Goal: Task Accomplishment & Management: Manage account settings

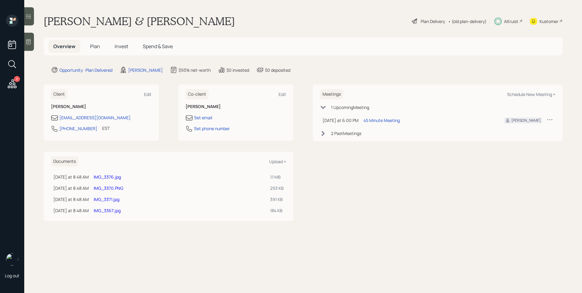
click at [14, 83] on icon at bounding box center [12, 83] width 9 height 9
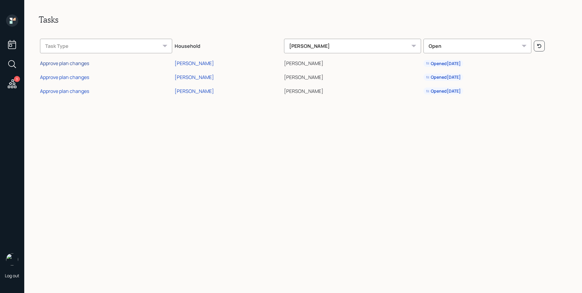
click at [83, 65] on div "Approve plan changes" at bounding box center [64, 63] width 49 height 7
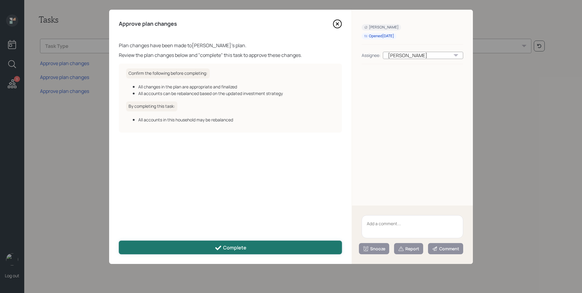
click at [257, 243] on button "Complete" at bounding box center [230, 248] width 223 height 14
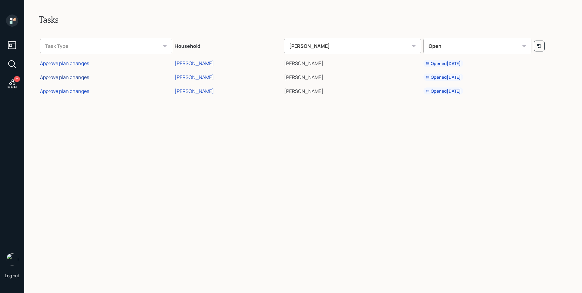
click at [78, 79] on div "Approve plan changes" at bounding box center [64, 77] width 49 height 7
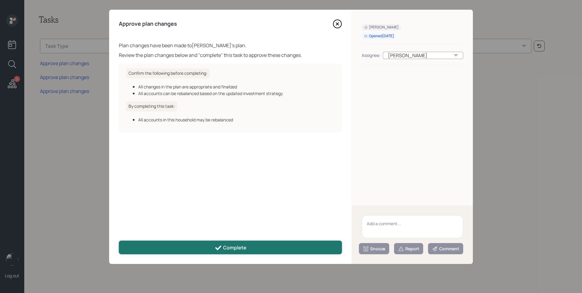
click at [230, 248] on div "Complete" at bounding box center [231, 248] width 32 height 7
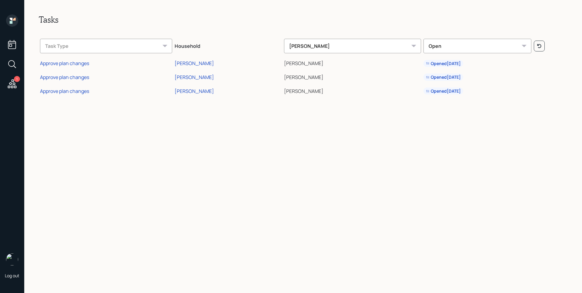
click at [73, 93] on div "Approve plan changes" at bounding box center [64, 91] width 49 height 7
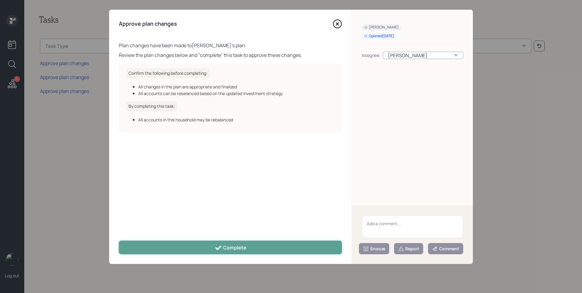
drag, startPoint x: 219, startPoint y: 243, endPoint x: 221, endPoint y: 239, distance: 4.9
click at [219, 243] on button "Complete" at bounding box center [230, 248] width 223 height 14
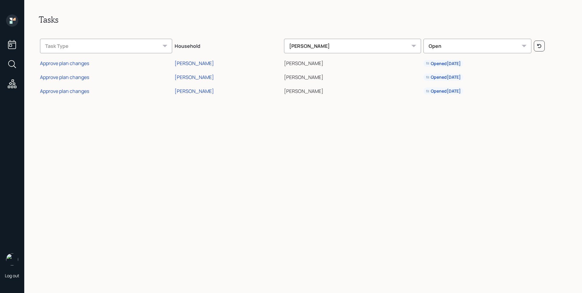
click at [12, 22] on icon at bounding box center [11, 22] width 3 height 3
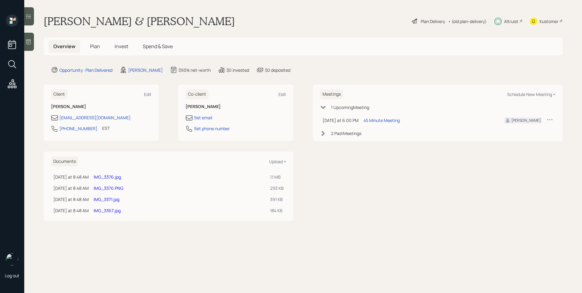
click at [119, 44] on span "Invest" at bounding box center [122, 46] width 14 height 7
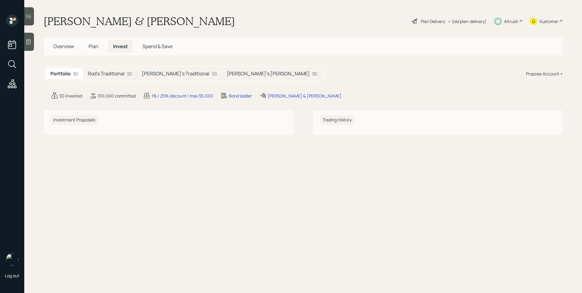
click at [515, 21] on div "Altruist" at bounding box center [511, 21] width 14 height 6
click at [229, 74] on h5 "[PERSON_NAME]'s [PERSON_NAME]" at bounding box center [268, 74] width 83 height 6
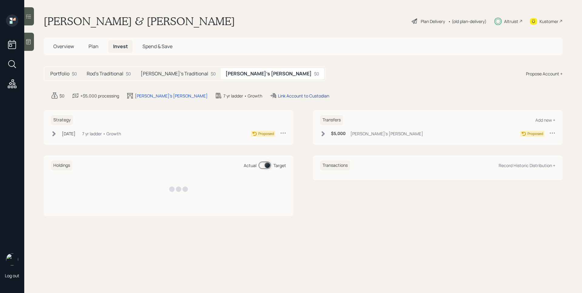
click at [278, 97] on div "Link Account to Custodian" at bounding box center [303, 96] width 51 height 6
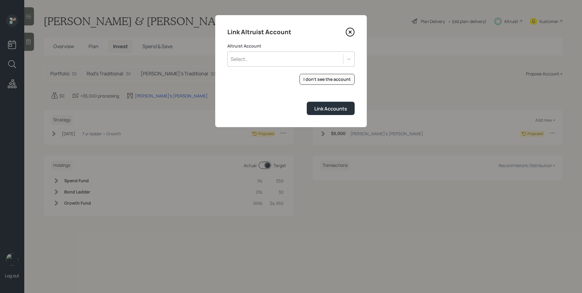
click at [276, 60] on div "Select..." at bounding box center [285, 59] width 115 height 10
click at [292, 54] on div "Select..." at bounding box center [285, 59] width 115 height 10
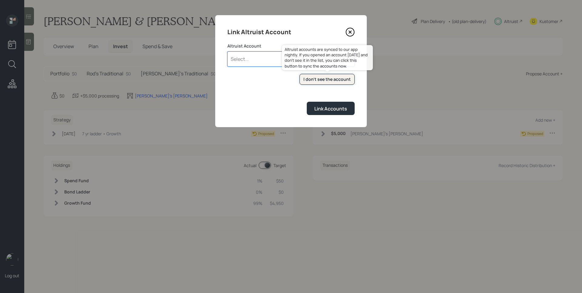
click at [333, 78] on div "I don't see the account" at bounding box center [326, 79] width 47 height 6
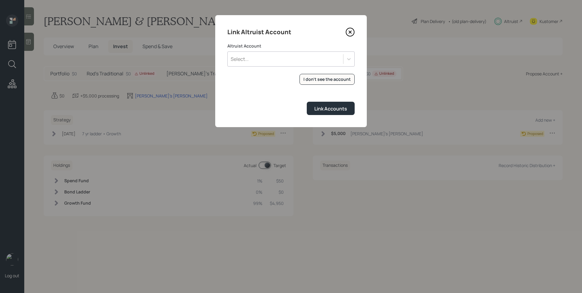
click at [283, 58] on div "Select..." at bounding box center [285, 59] width 115 height 10
click at [270, 75] on div "[PERSON_NAME] (6807)" at bounding box center [290, 76] width 127 height 12
click at [341, 112] on div "Link Accounts" at bounding box center [330, 108] width 33 height 7
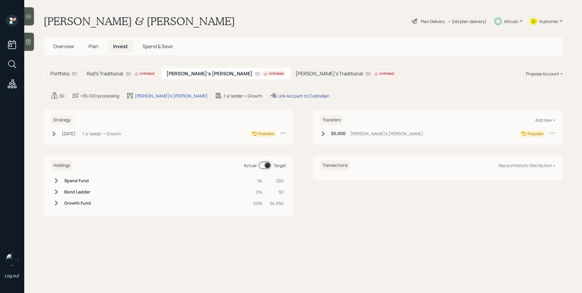
click at [278, 97] on div "Link Account to Custodian" at bounding box center [303, 96] width 51 height 6
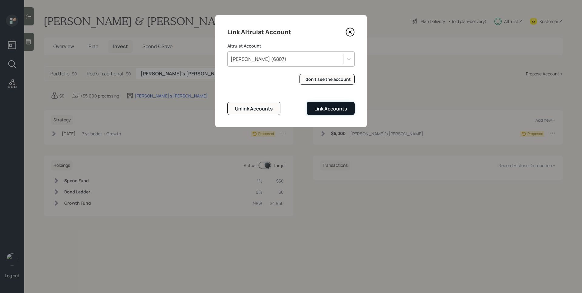
click at [335, 111] on div "Link Accounts" at bounding box center [330, 108] width 33 height 7
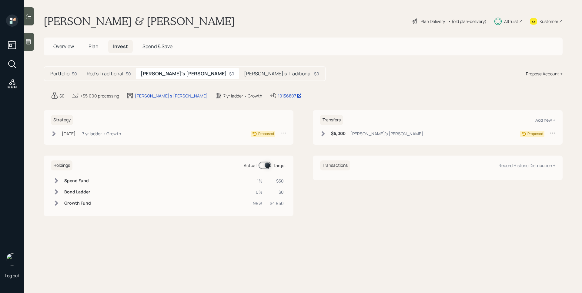
click at [244, 73] on h5 "[PERSON_NAME]'s Traditional" at bounding box center [278, 74] width 68 height 6
click at [117, 70] on div "Rod's Traditional $0" at bounding box center [109, 73] width 54 height 11
click at [54, 134] on icon at bounding box center [53, 133] width 3 height 5
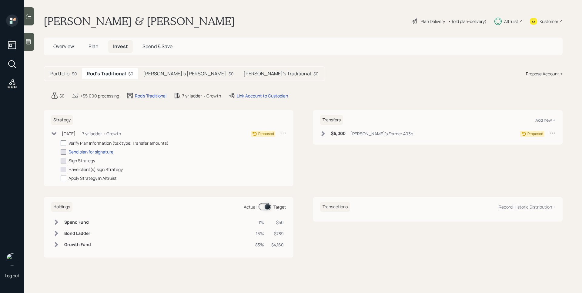
click at [65, 142] on div at bounding box center [63, 143] width 5 height 5
click at [61, 143] on input "checkbox" at bounding box center [60, 143] width 0 height 0
checkbox input "true"
click at [89, 154] on div "Send plan for signature" at bounding box center [90, 152] width 45 height 6
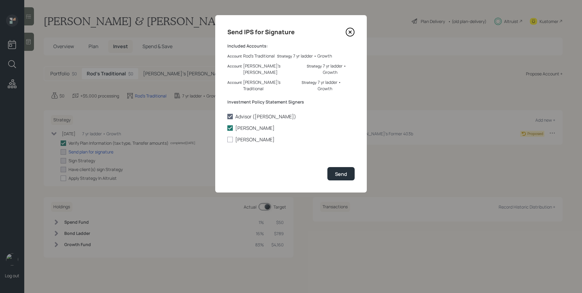
drag, startPoint x: 232, startPoint y: 128, endPoint x: 239, endPoint y: 135, distance: 9.4
click at [231, 137] on div at bounding box center [229, 139] width 5 height 5
click at [227, 140] on input "[PERSON_NAME]" at bounding box center [227, 140] width 0 height 0
checkbox input "true"
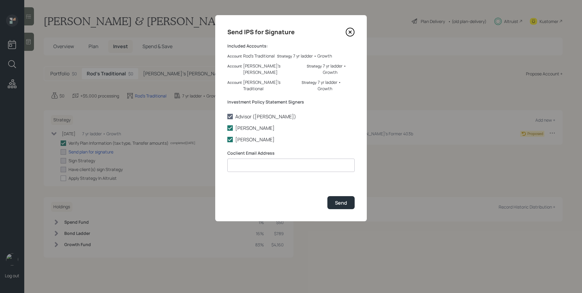
click at [265, 159] on input at bounding box center [290, 165] width 127 height 13
paste input "[EMAIL_ADDRESS][DOMAIN_NAME]"
type input "[EMAIL_ADDRESS][DOMAIN_NAME]"
click at [344, 200] on div "Send" at bounding box center [341, 203] width 12 height 7
checkbox input "true"
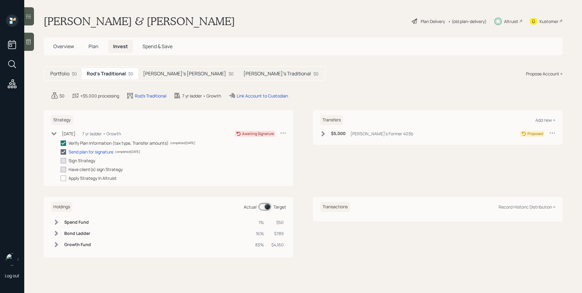
click at [349, 136] on div "$5,000 Rod's Former 403b" at bounding box center [366, 134] width 93 height 8
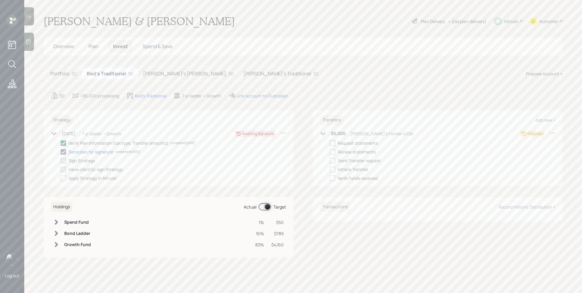
click at [335, 142] on div at bounding box center [332, 143] width 5 height 5
click at [330, 143] on input "checkbox" at bounding box center [329, 143] width 0 height 0
checkbox input "true"
click at [331, 152] on div at bounding box center [332, 151] width 5 height 5
click at [330, 152] on input "checkbox" at bounding box center [329, 152] width 0 height 0
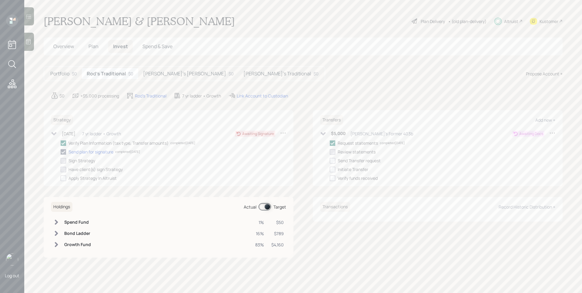
checkbox input "true"
click at [66, 46] on span "Overview" at bounding box center [63, 46] width 21 height 7
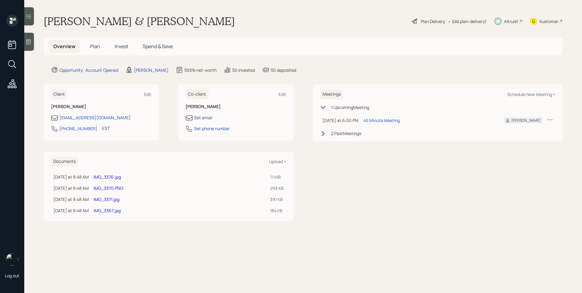
click at [208, 118] on div "Set email" at bounding box center [203, 118] width 18 height 6
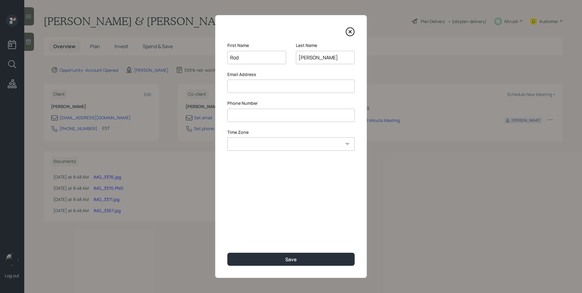
click at [301, 91] on input at bounding box center [290, 86] width 127 height 13
paste input "[EMAIL_ADDRESS][DOMAIN_NAME]"
type input "[EMAIL_ADDRESS][DOMAIN_NAME]"
click at [291, 118] on input at bounding box center [290, 115] width 127 height 13
paste input "******"
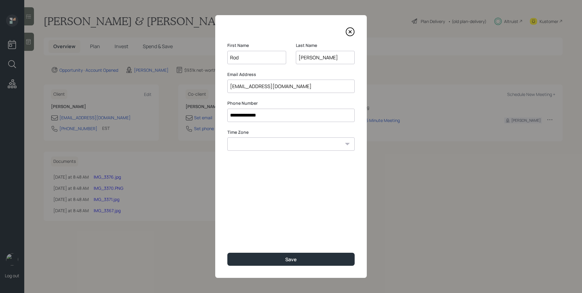
type input "**********"
click at [270, 149] on select "Eastern Standard Time Central Standard Time Mountain Standard Time Pacific Stan…" at bounding box center [290, 144] width 127 height 13
select select "America/New_York"
click at [227, 138] on select "Eastern Standard Time Central Standard Time Mountain Standard Time Pacific Stan…" at bounding box center [290, 144] width 127 height 13
click at [309, 204] on div "**********" at bounding box center [291, 146] width 152 height 263
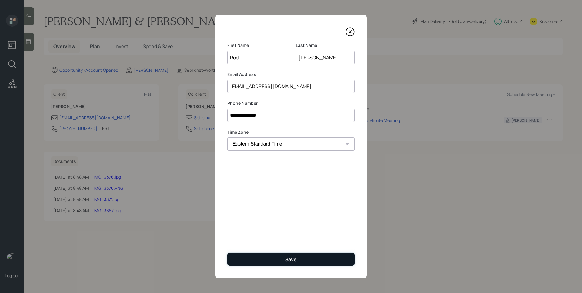
click at [310, 259] on button "Save" at bounding box center [290, 259] width 127 height 13
